Goal: Check status: Check status

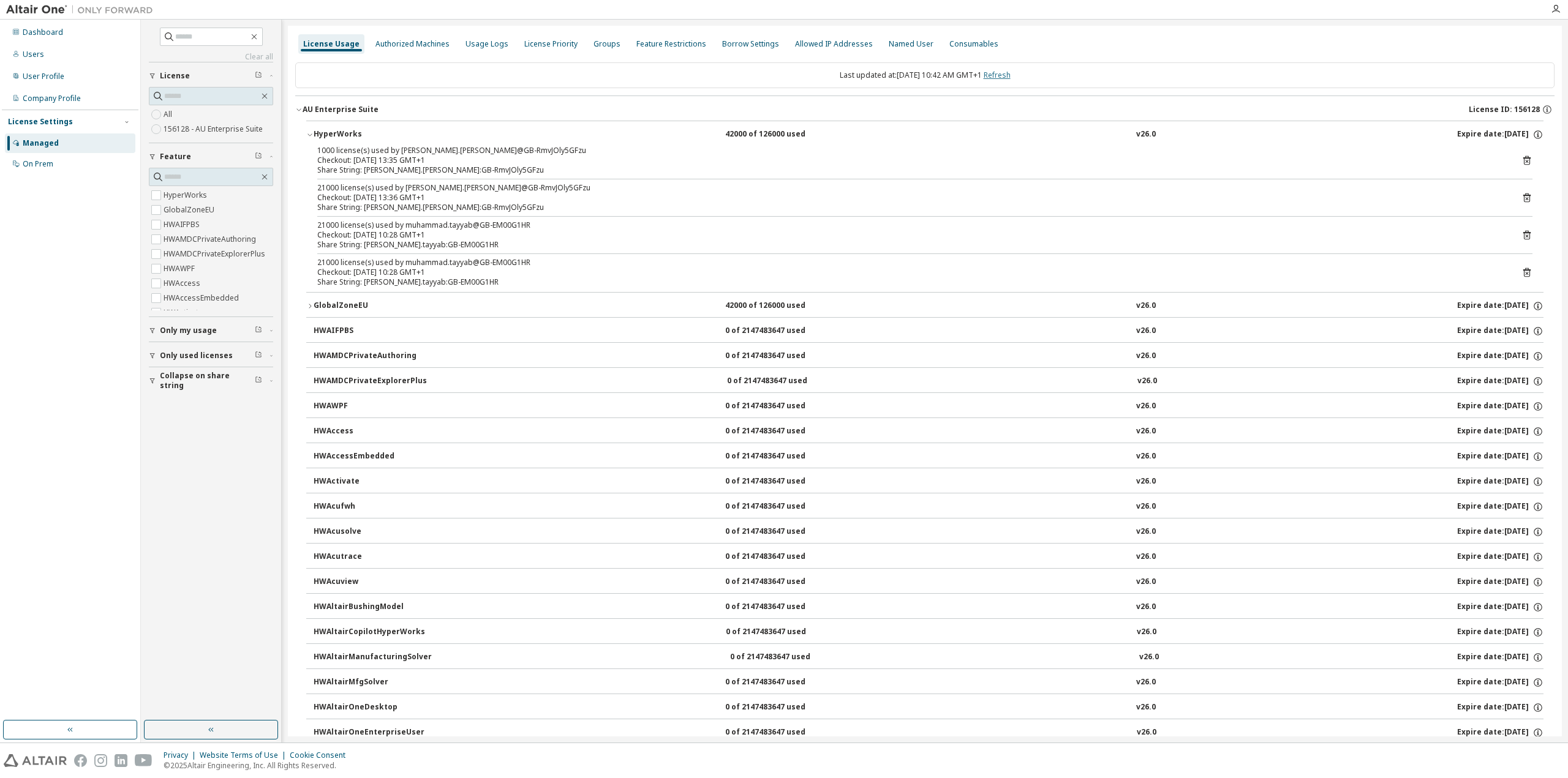
click at [1011, 72] on link "Refresh" at bounding box center [997, 75] width 27 height 10
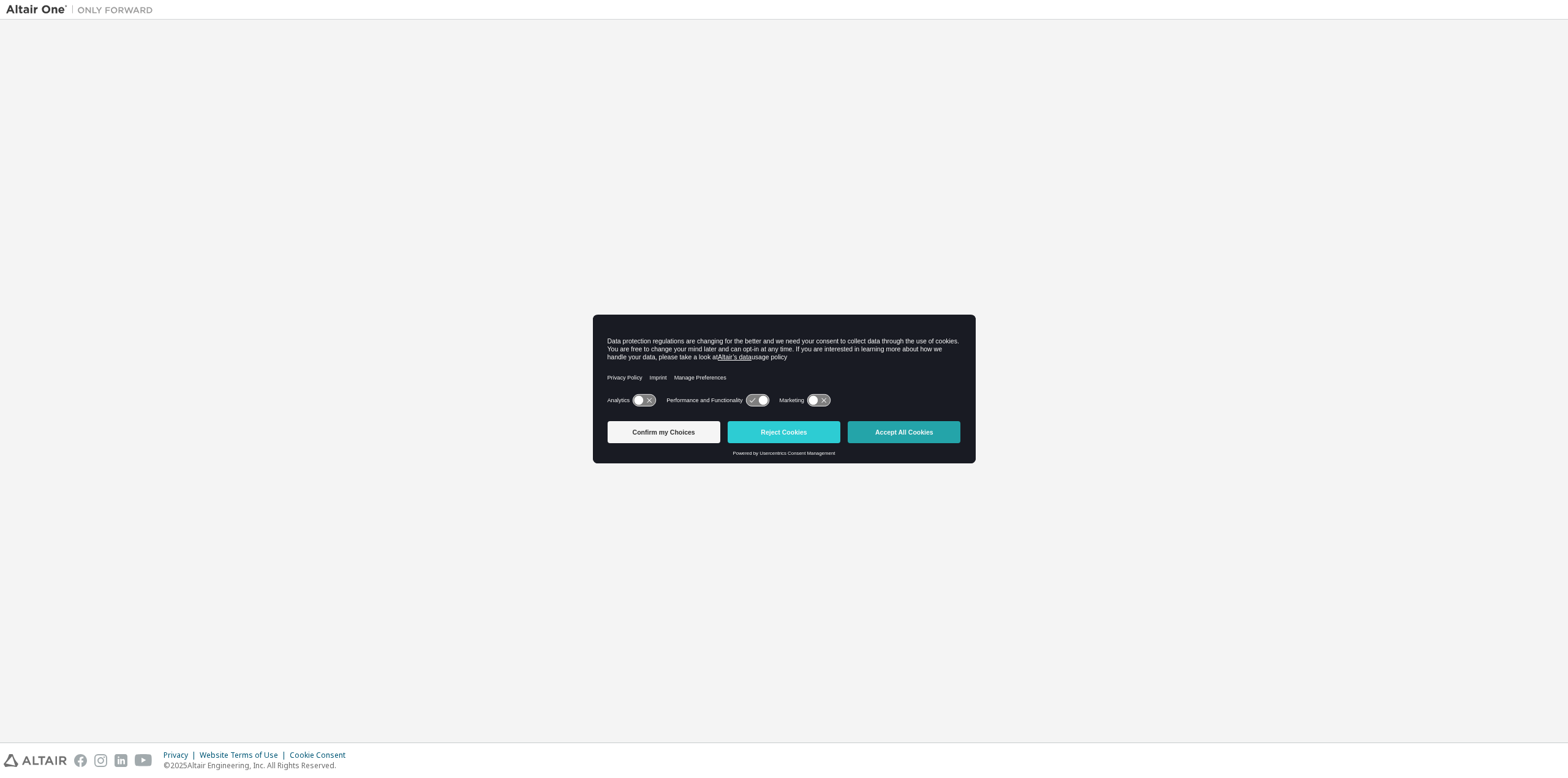
click at [890, 436] on button "Accept All Cookies" at bounding box center [904, 431] width 113 height 22
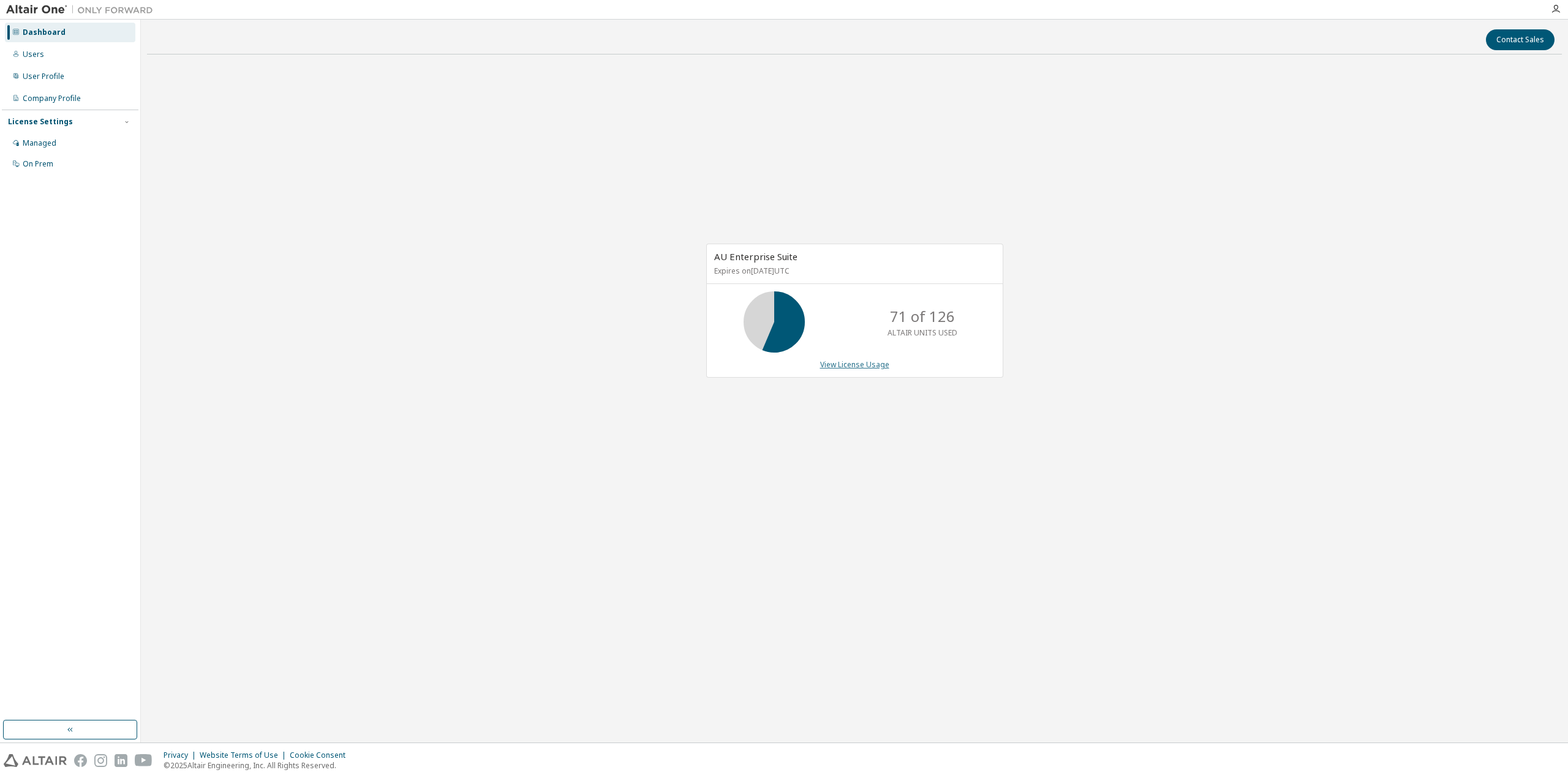
click at [869, 365] on link "View License Usage" at bounding box center [855, 365] width 69 height 10
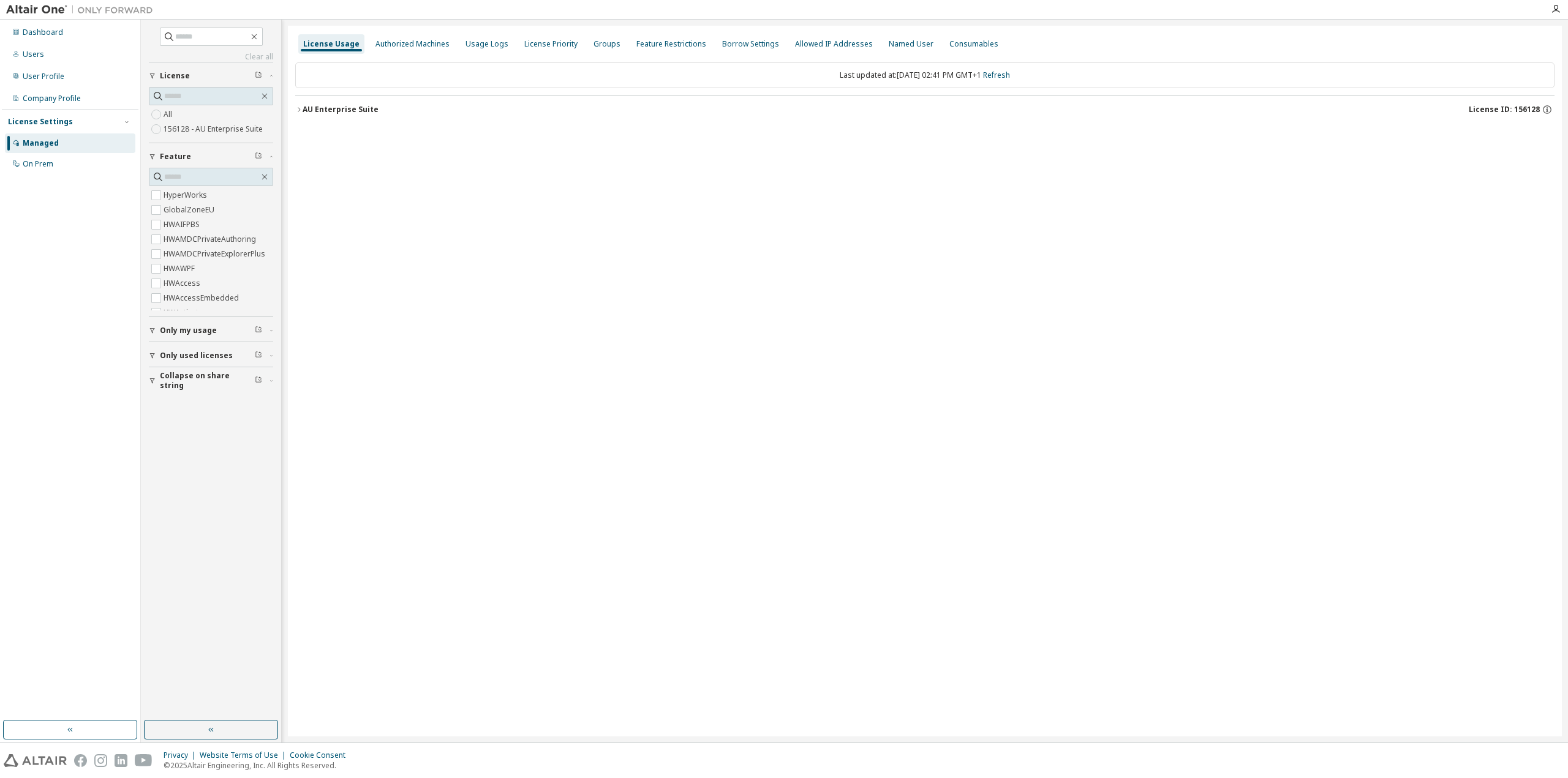
click at [302, 106] on icon "button" at bounding box center [299, 109] width 7 height 7
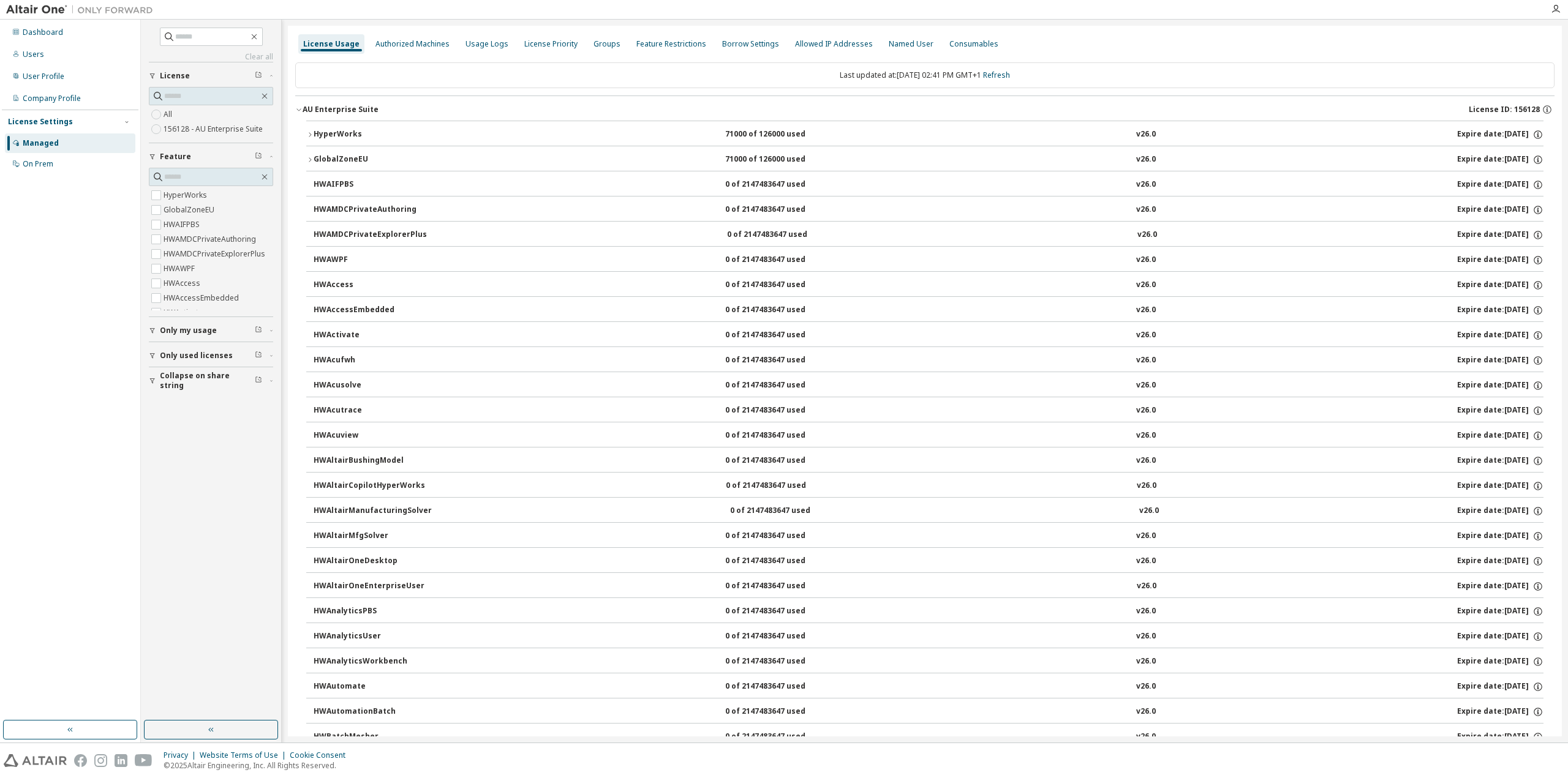
click at [310, 131] on icon "button" at bounding box center [309, 134] width 7 height 7
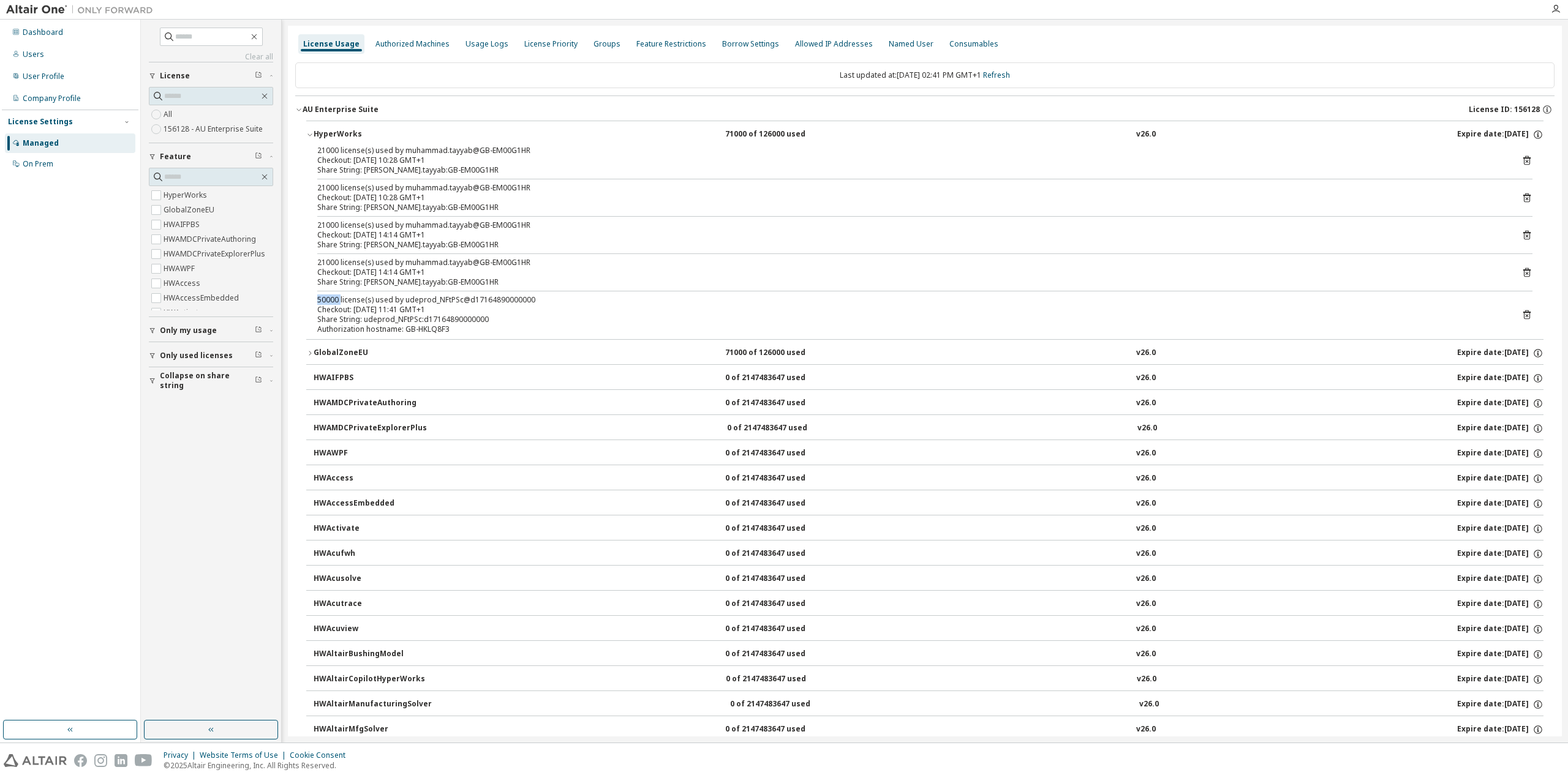
drag, startPoint x: 318, startPoint y: 301, endPoint x: 340, endPoint y: 299, distance: 22.1
click at [340, 299] on div "50000 license(s) used by udeprod_NFtPSc@d17164890000000" at bounding box center [910, 300] width 1186 height 10
